Goal: Information Seeking & Learning: Stay updated

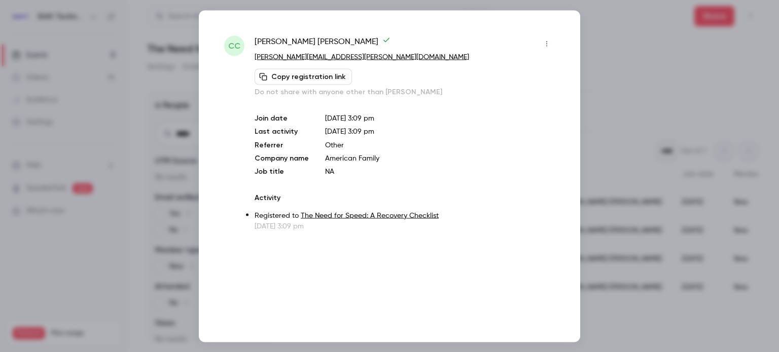
click at [132, 38] on div at bounding box center [389, 176] width 779 height 352
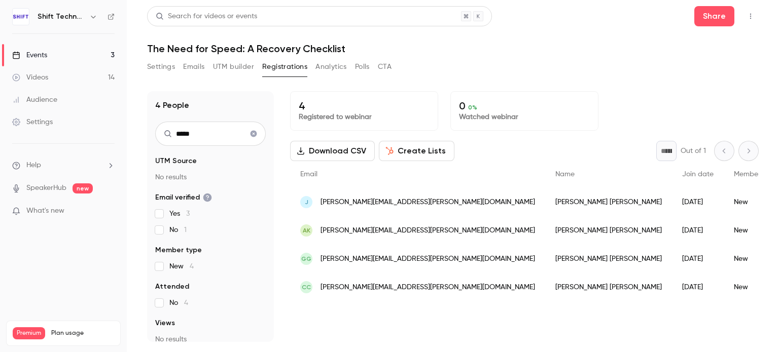
click at [66, 56] on link "Events 3" at bounding box center [63, 55] width 127 height 22
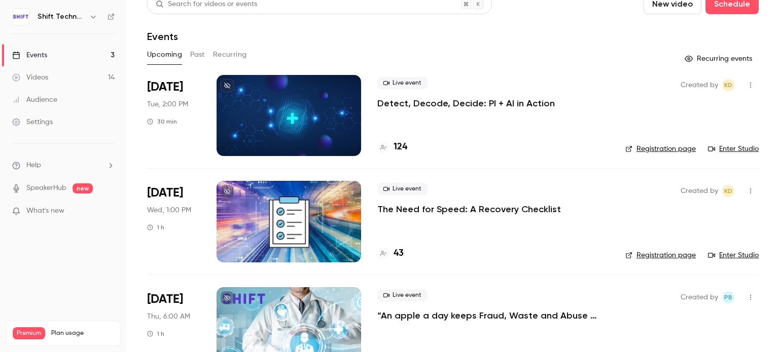
scroll to position [12, 0]
